Goal: Task Accomplishment & Management: Manage account settings

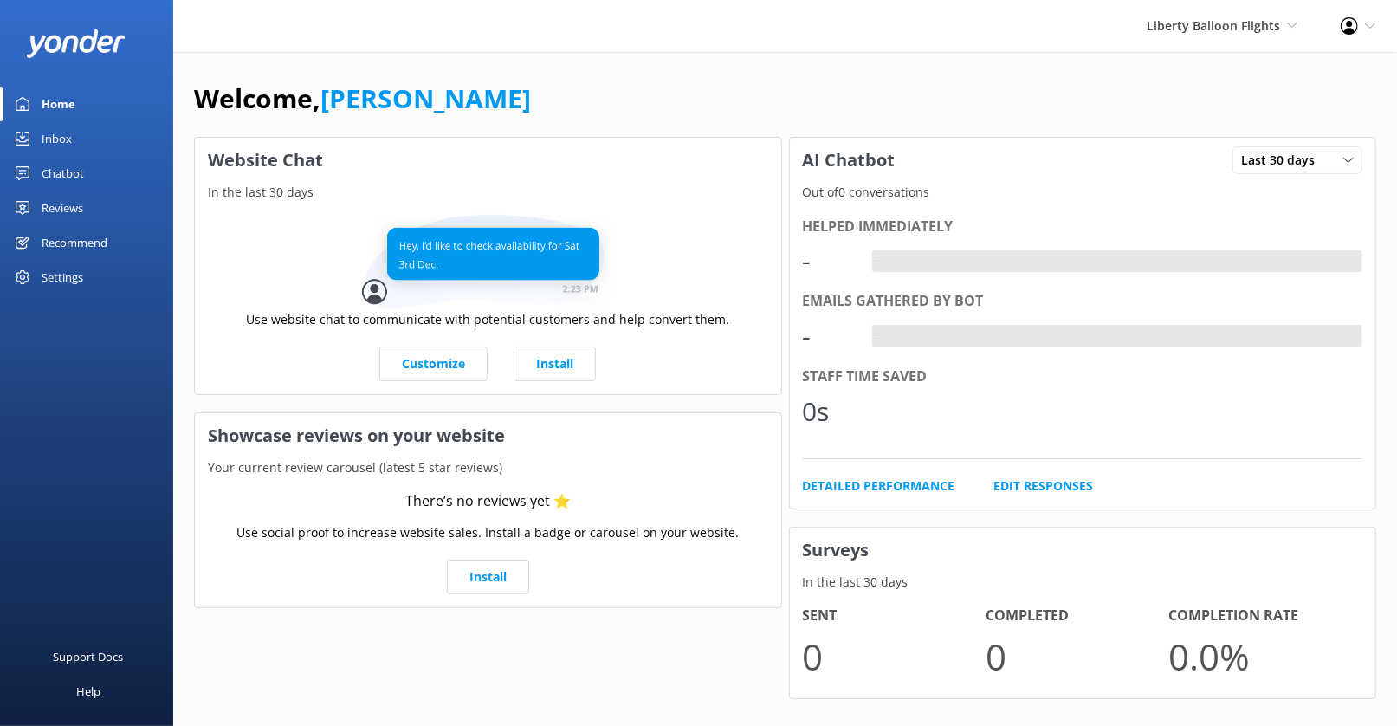
click at [68, 171] on div "Chatbot" at bounding box center [63, 173] width 42 height 35
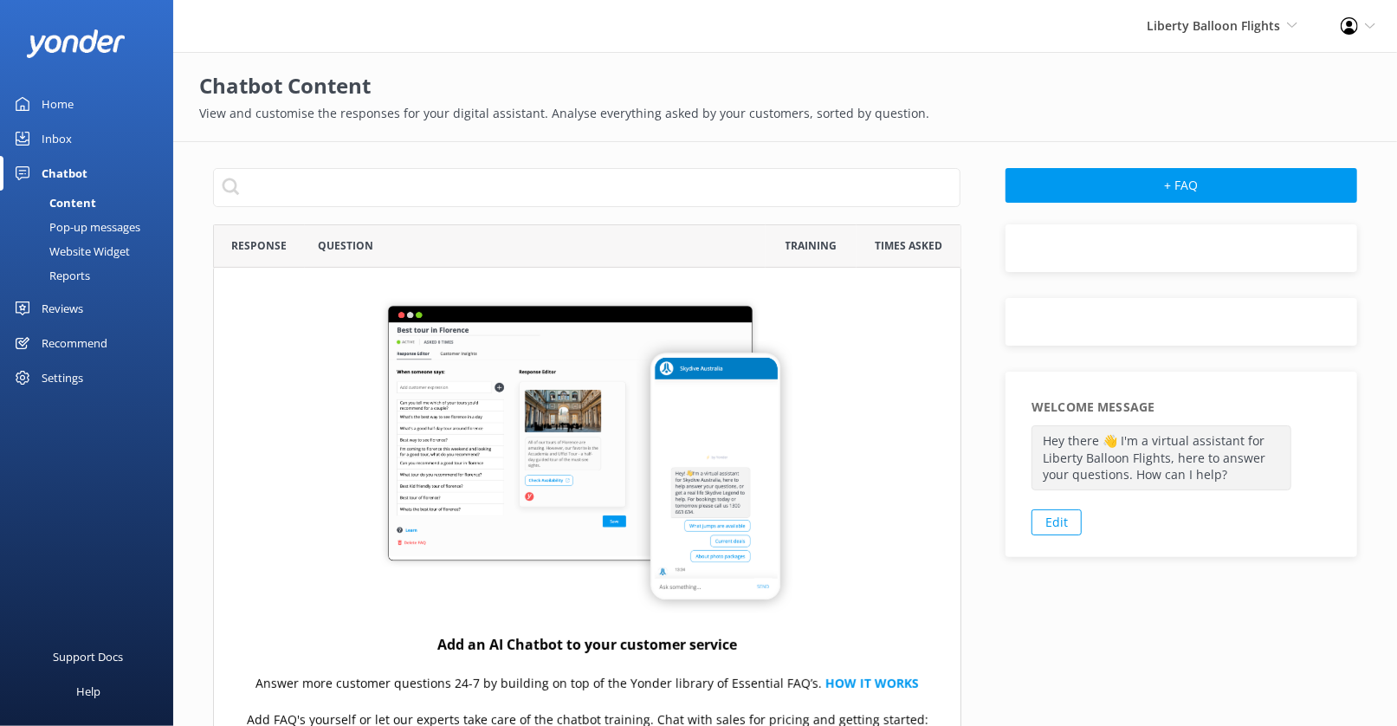
scroll to position [606, 748]
click at [101, 246] on div "Website Widget" at bounding box center [70, 251] width 120 height 24
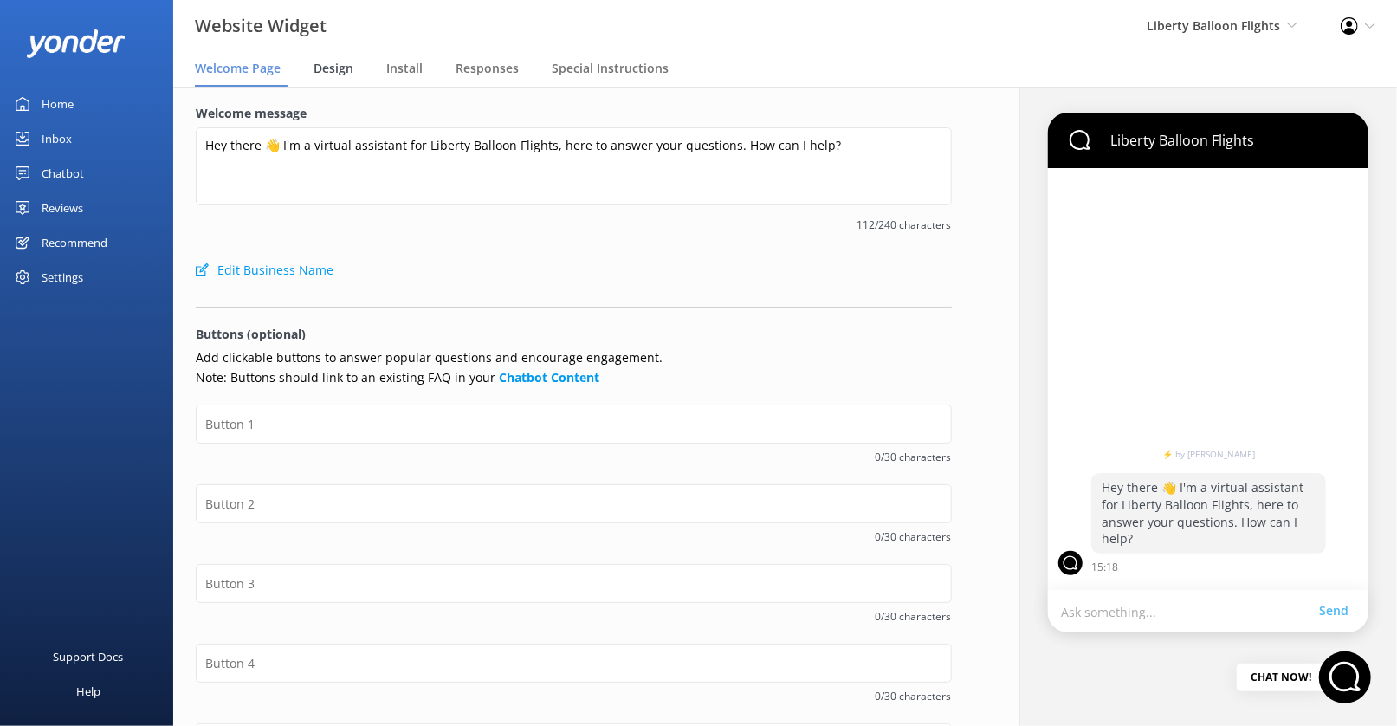
click at [338, 69] on span "Design" at bounding box center [334, 68] width 40 height 17
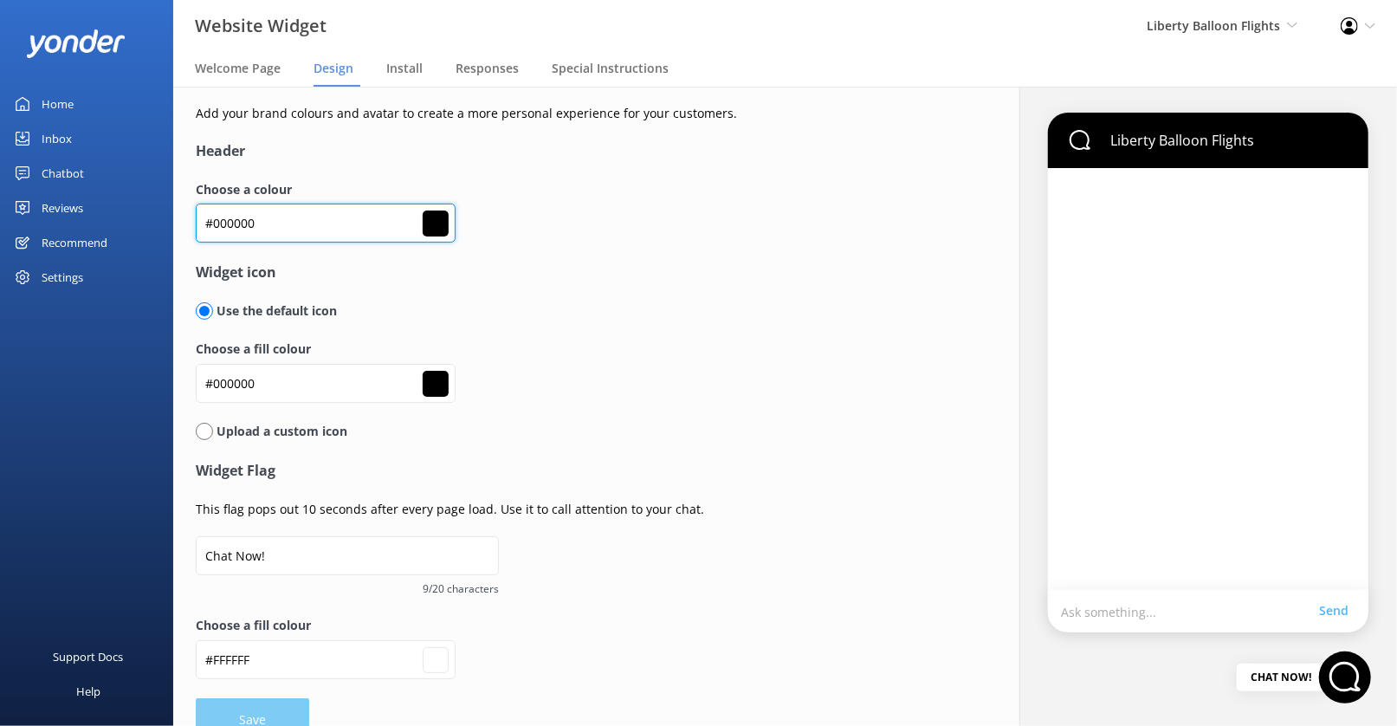
drag, startPoint x: 309, startPoint y: 229, endPoint x: 196, endPoint y: 229, distance: 113.5
click at [196, 229] on input "#000000" at bounding box center [326, 223] width 260 height 39
paste input "ffcb42"
type input "#ffcb42"
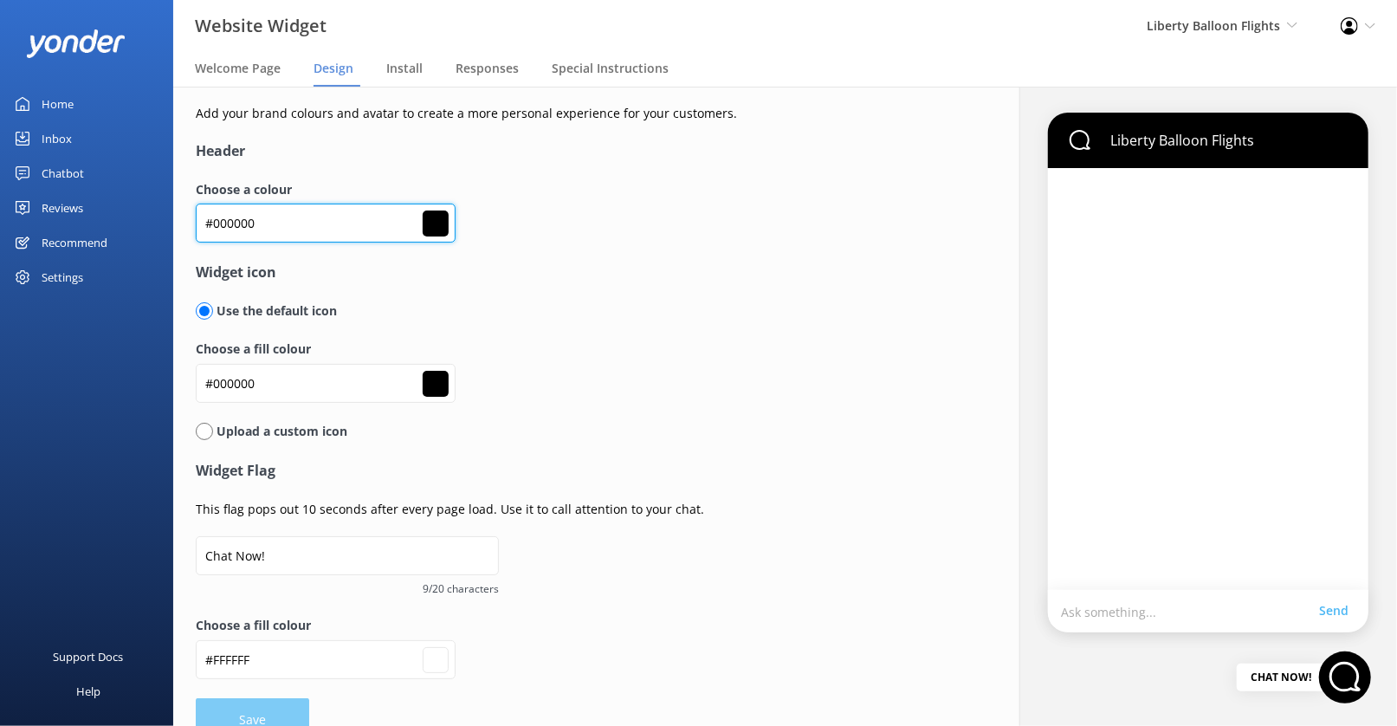
type input "#ffffff"
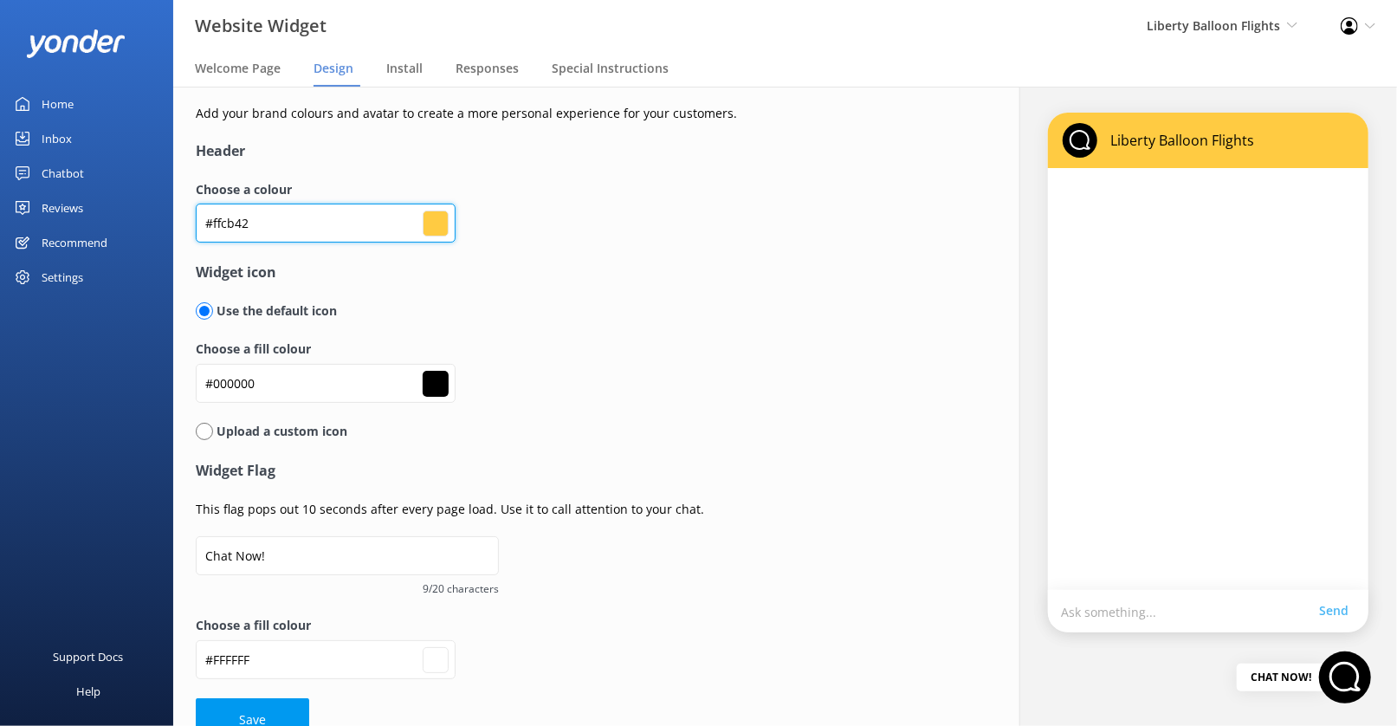
scroll to position [32, 0]
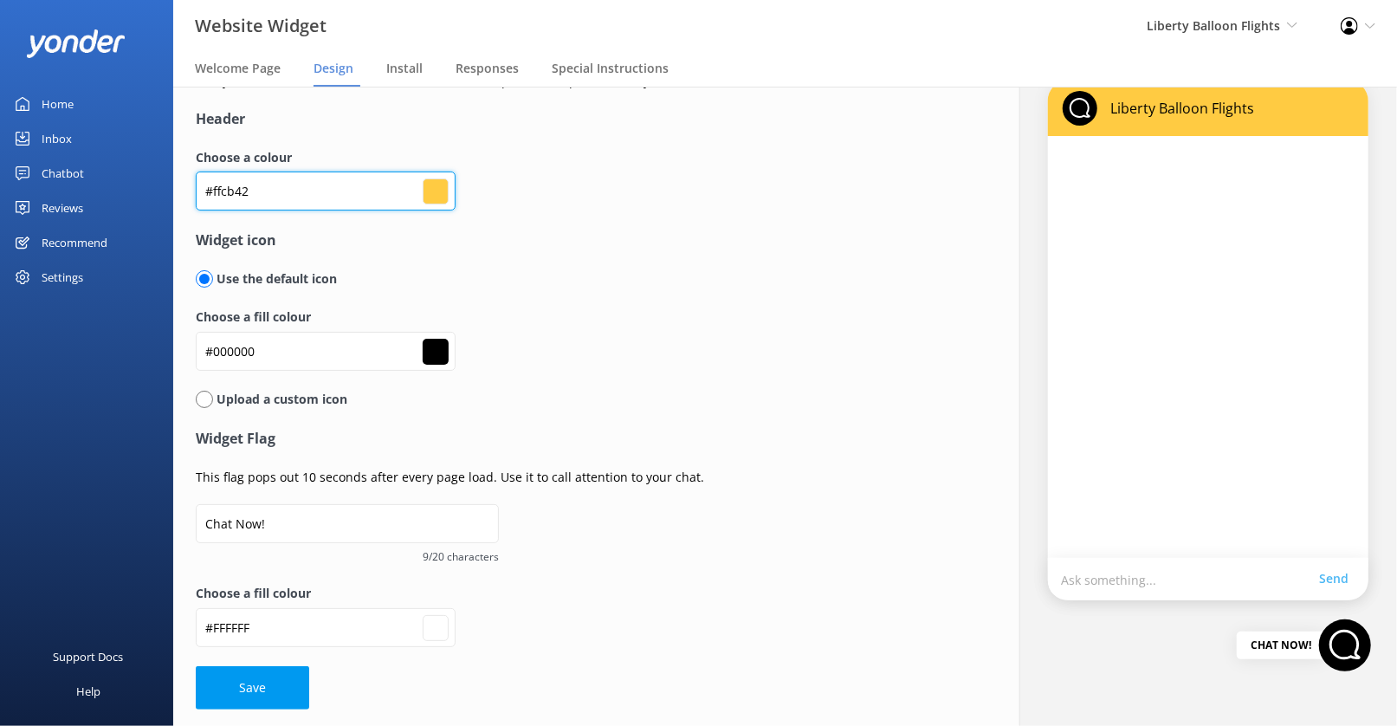
type input "#000000"
type input "#ffffff"
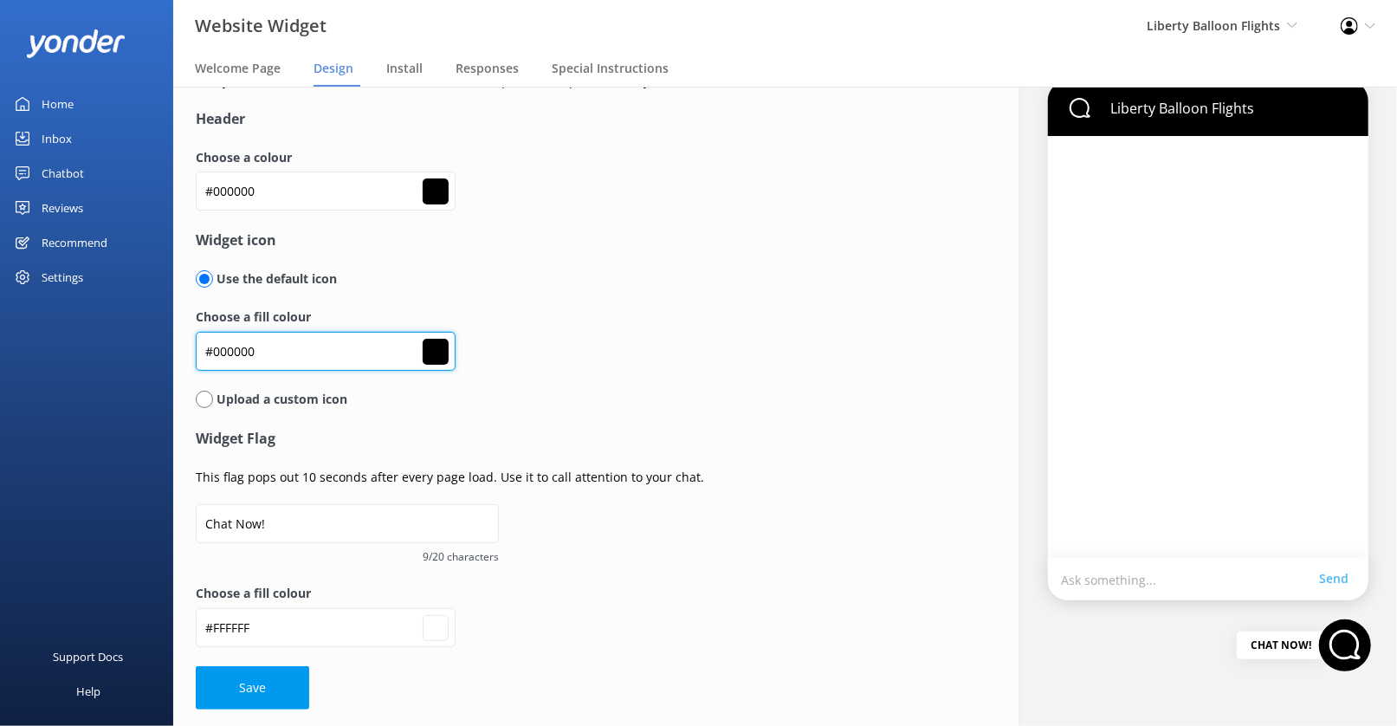
click at [241, 351] on input "#000000" at bounding box center [326, 351] width 260 height 39
paste input "ffcb42"
type input "#ffcb42"
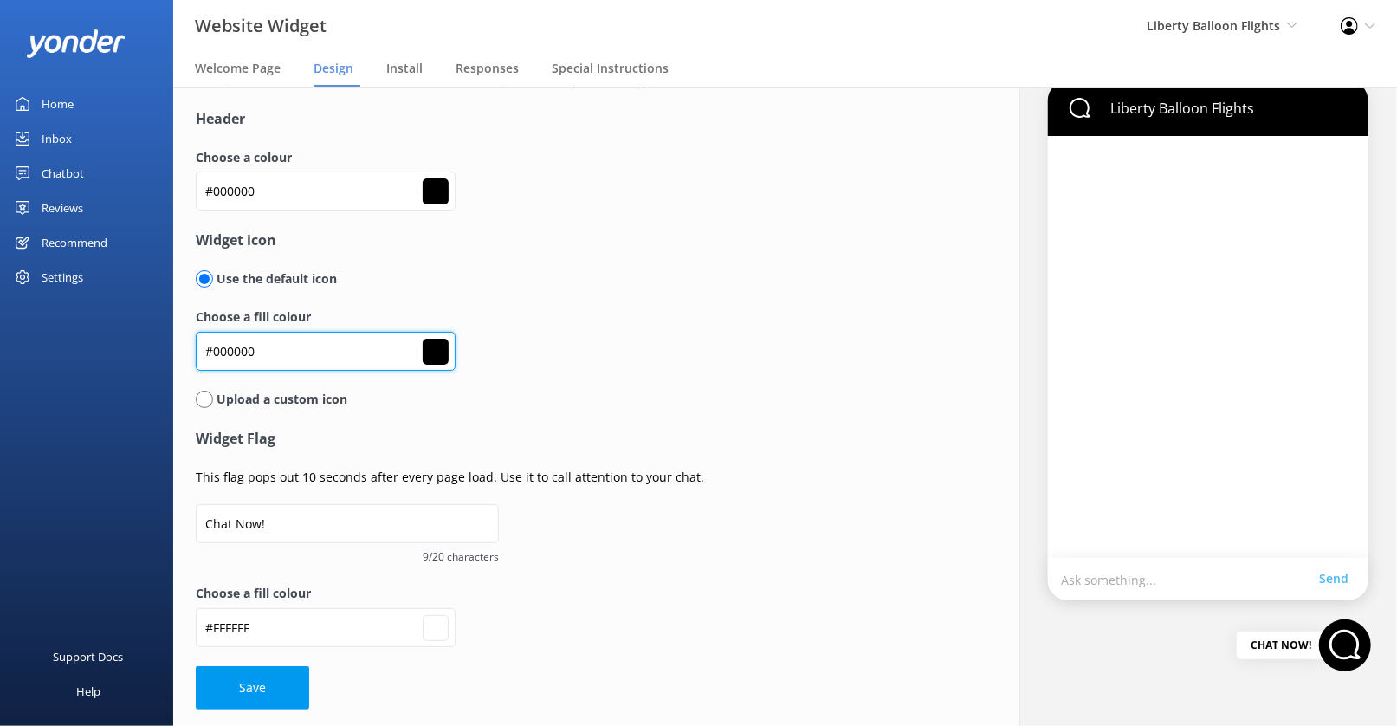
type input "#ffcb42"
type input "#ffffff"
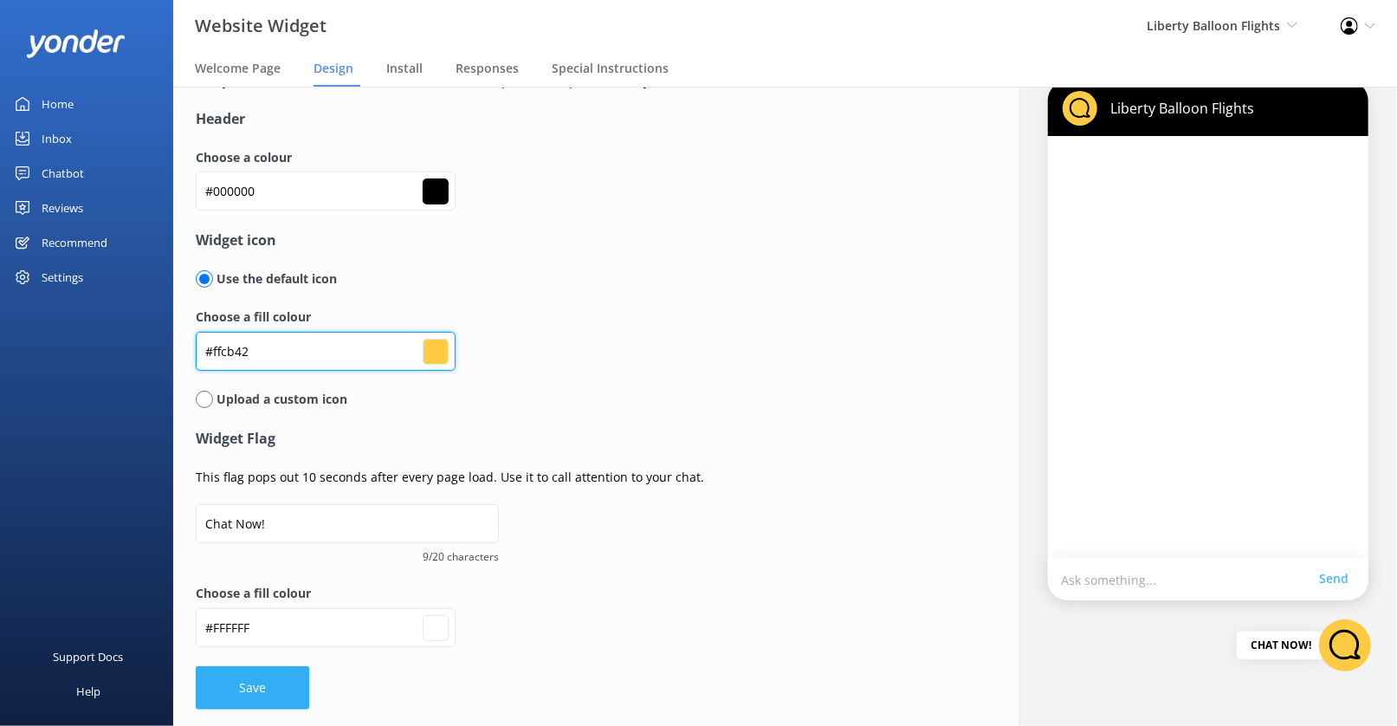
type input "#ffcb42"
click at [253, 685] on button "Save" at bounding box center [252, 687] width 113 height 43
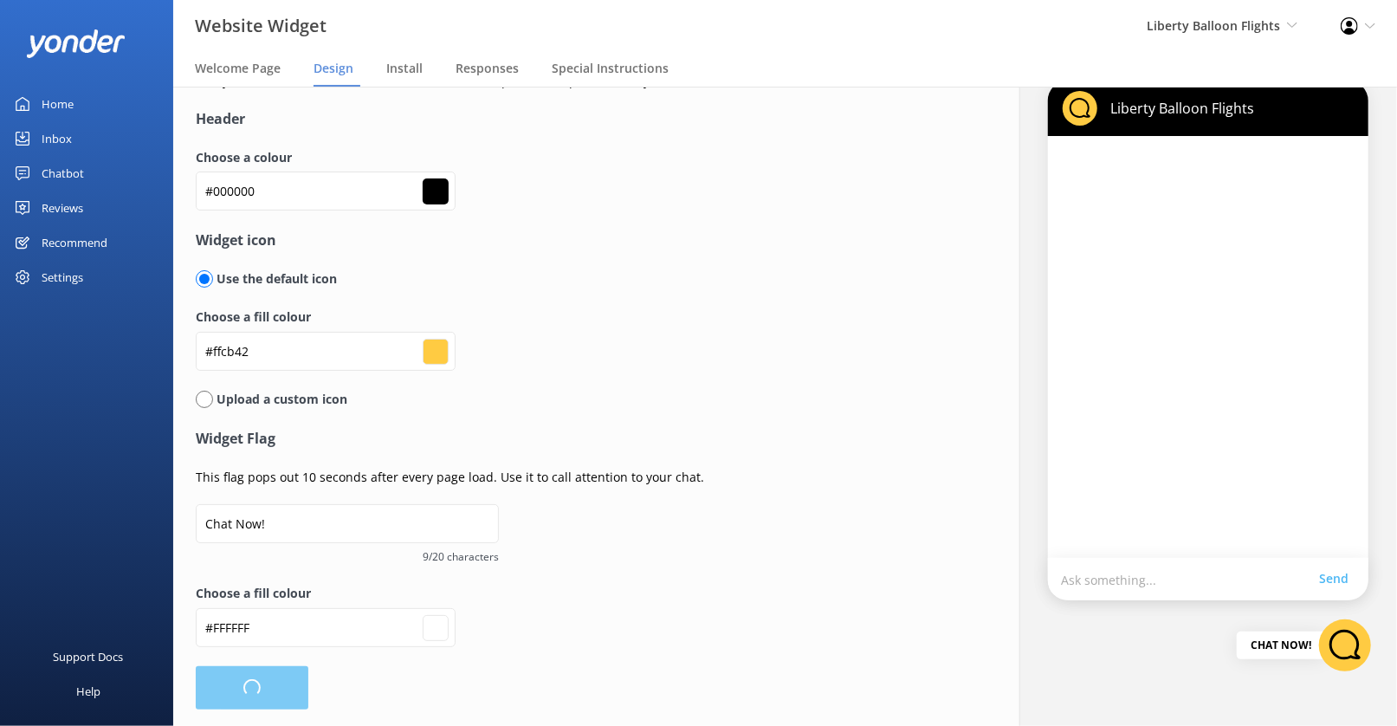
type input "#ffffff"
